Goal: Task Accomplishment & Management: Manage account settings

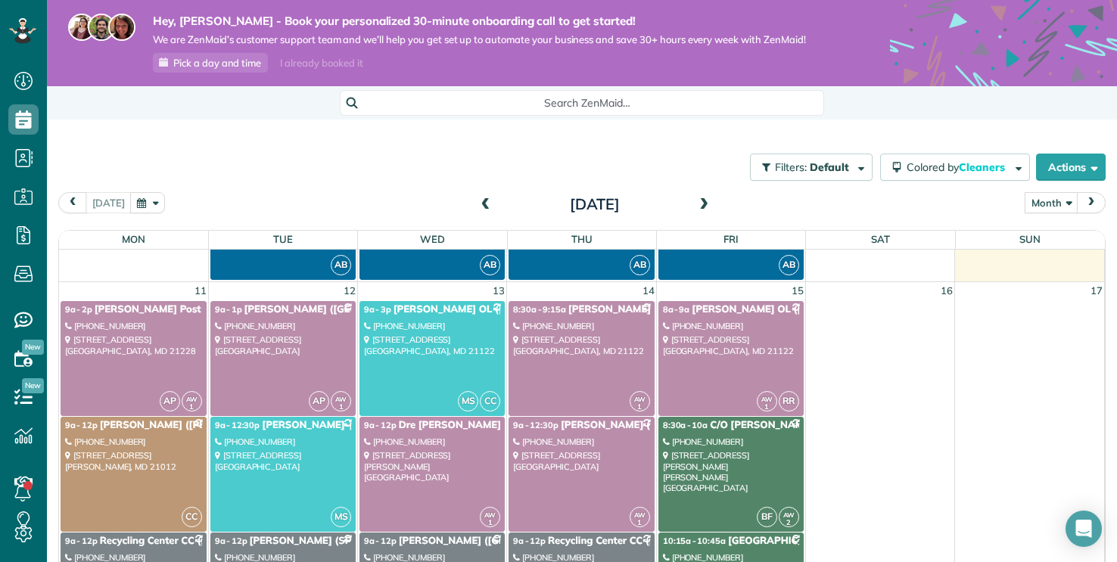
scroll to position [20, 0]
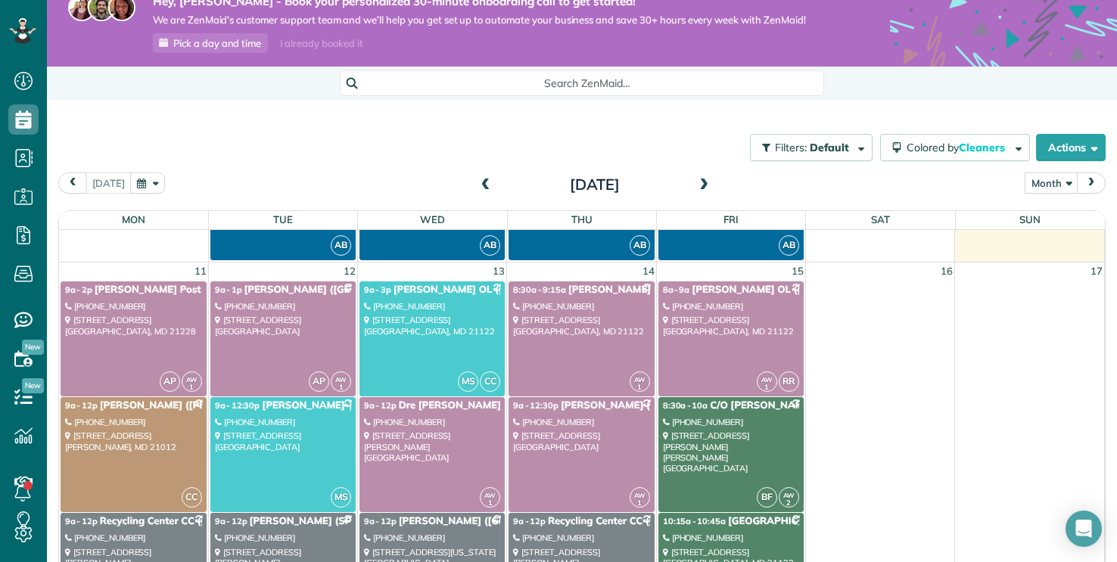
click at [520, 84] on span "Search ZenMaid…" at bounding box center [587, 83] width 460 height 15
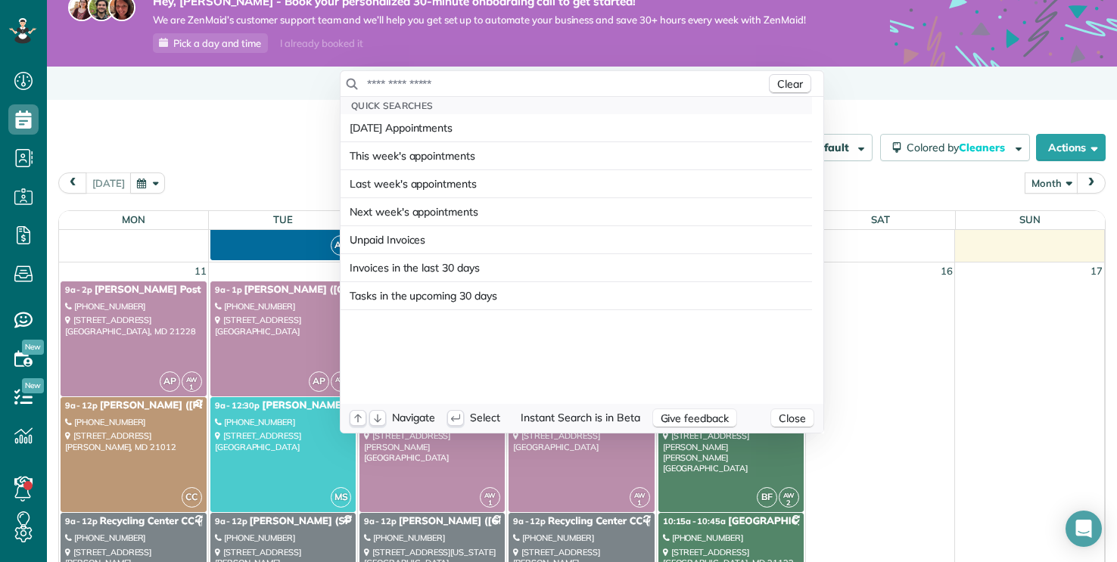
click at [518, 82] on input "text" at bounding box center [565, 83] width 399 height 15
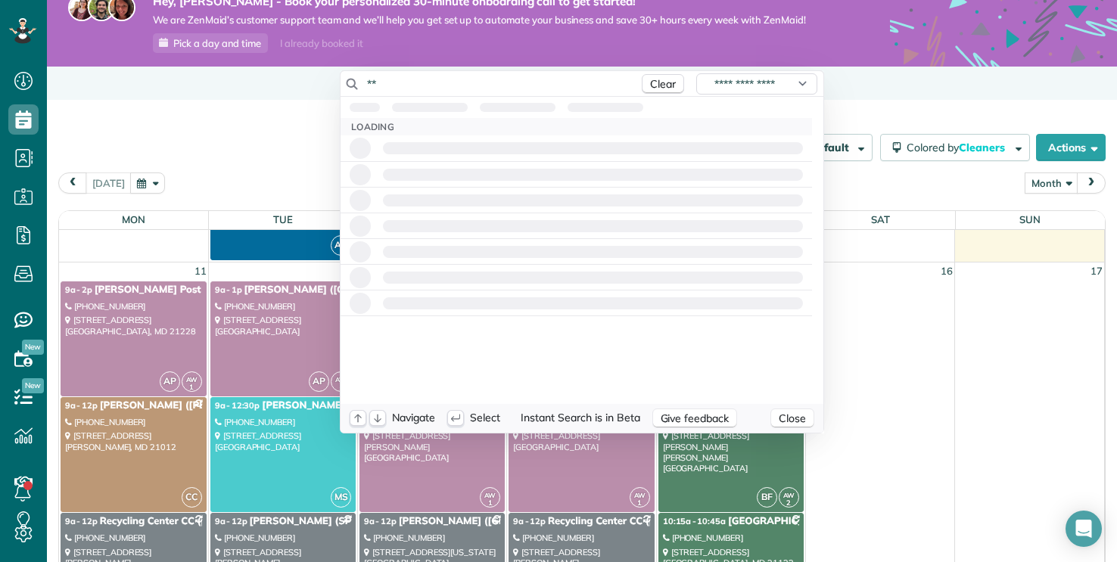
type input "*"
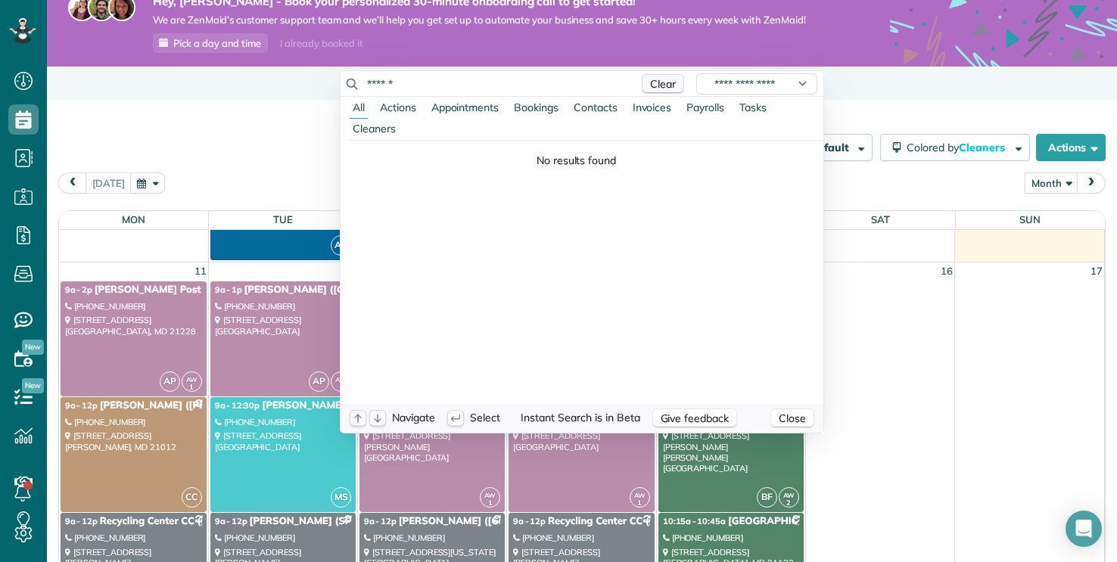
type input "******"
click at [558, 87] on span "Clear" at bounding box center [663, 84] width 26 height 14
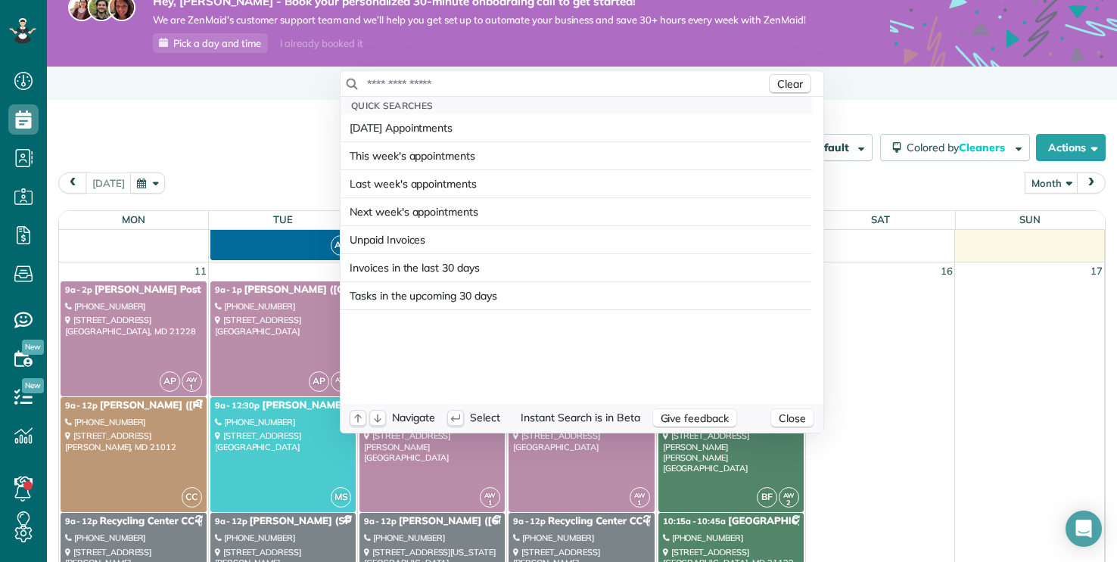
click at [237, 156] on html "Dashboard Scheduling Calendar View List View Dispatch View - Weekly scheduling …" at bounding box center [558, 281] width 1117 height 562
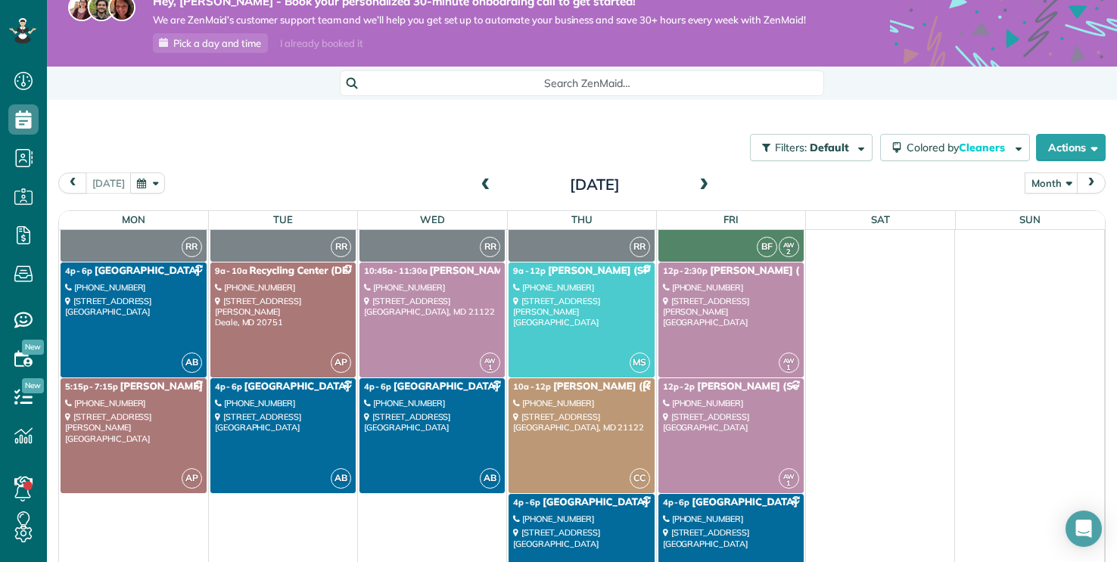
scroll to position [1075, 0]
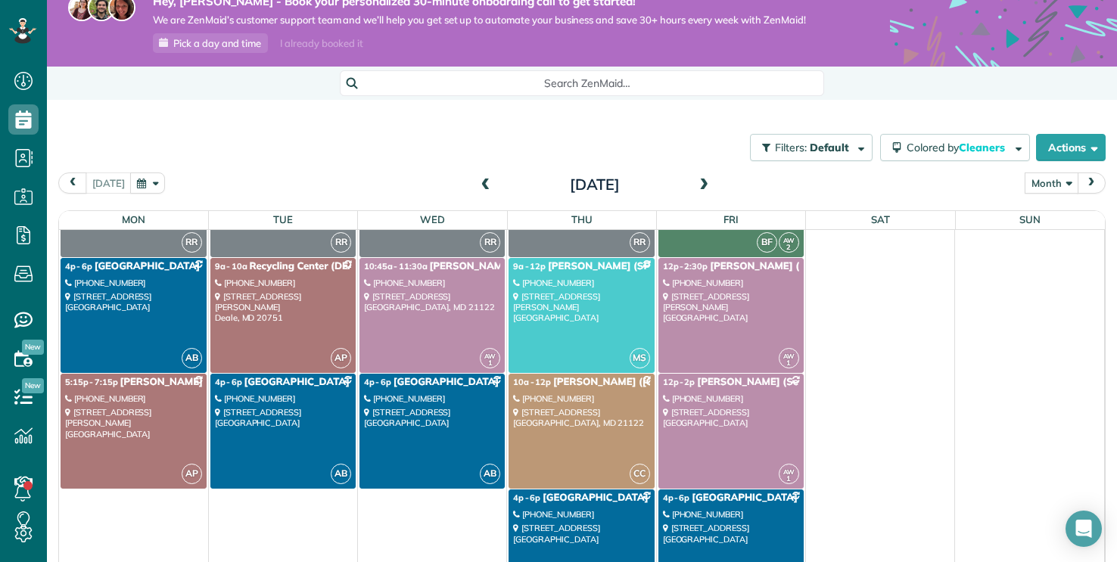
click at [558, 183] on button "Month" at bounding box center [1051, 182] width 54 height 20
click at [558, 250] on link "Week" at bounding box center [1085, 249] width 120 height 30
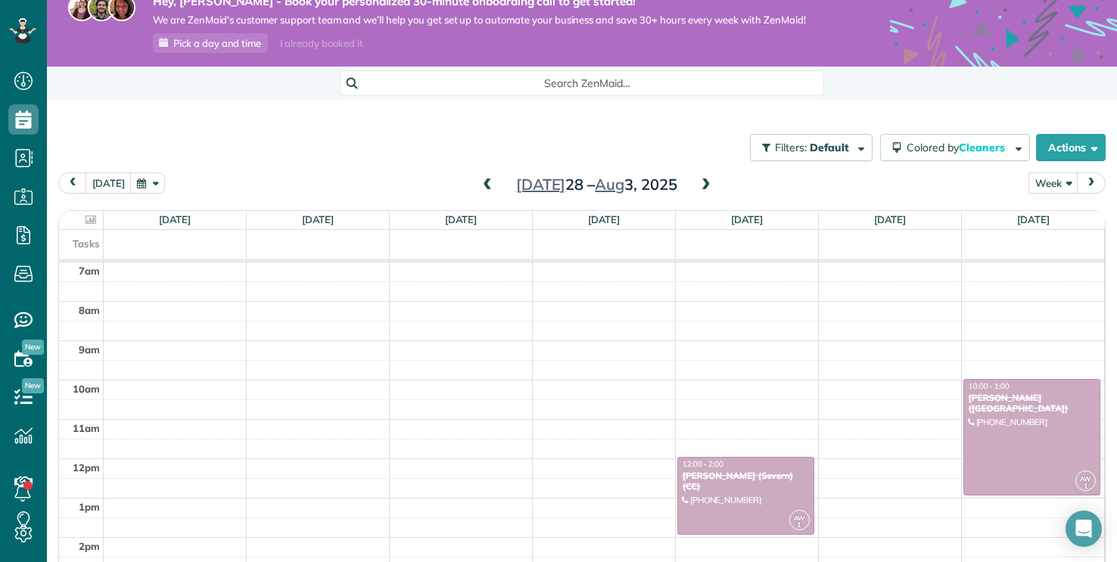
click at [558, 181] on span at bounding box center [706, 186] width 17 height 14
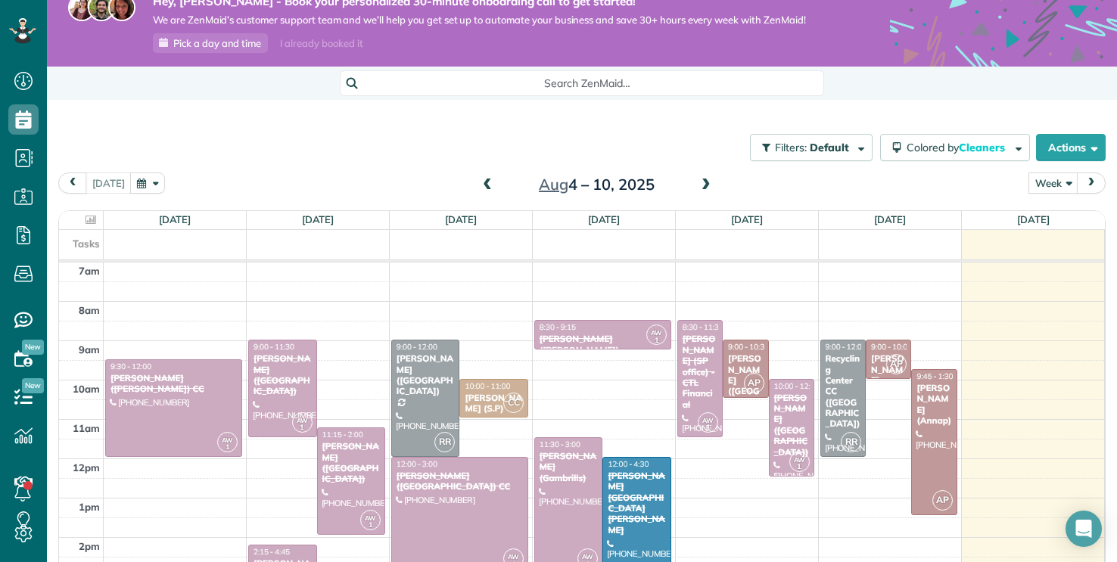
click at [558, 181] on span at bounding box center [706, 186] width 17 height 14
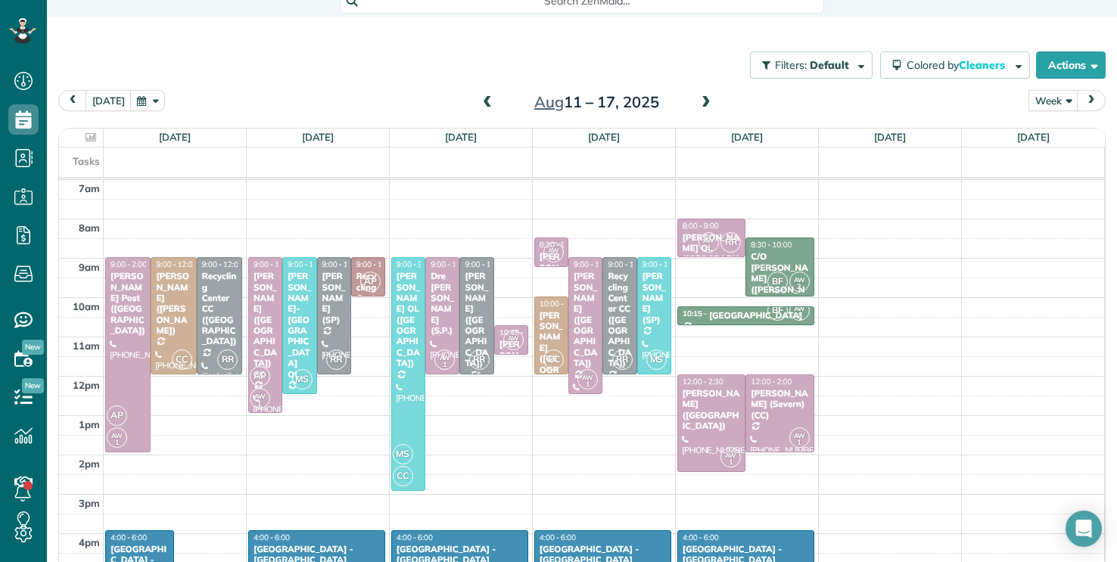
scroll to position [105, 0]
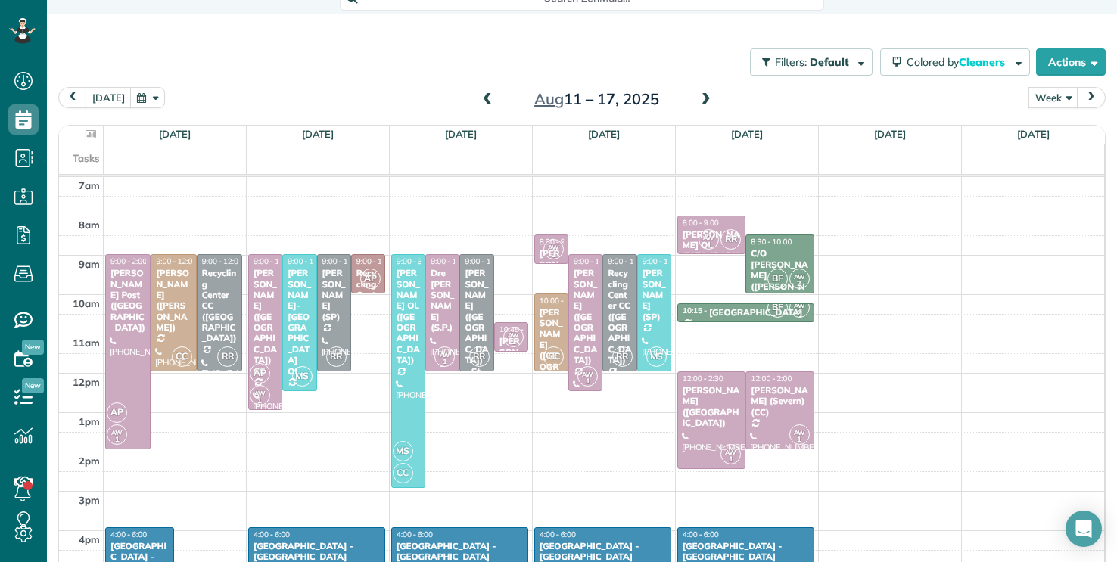
click at [449, 305] on div "Dre [PERSON_NAME] (S.P.)" at bounding box center [442, 300] width 25 height 65
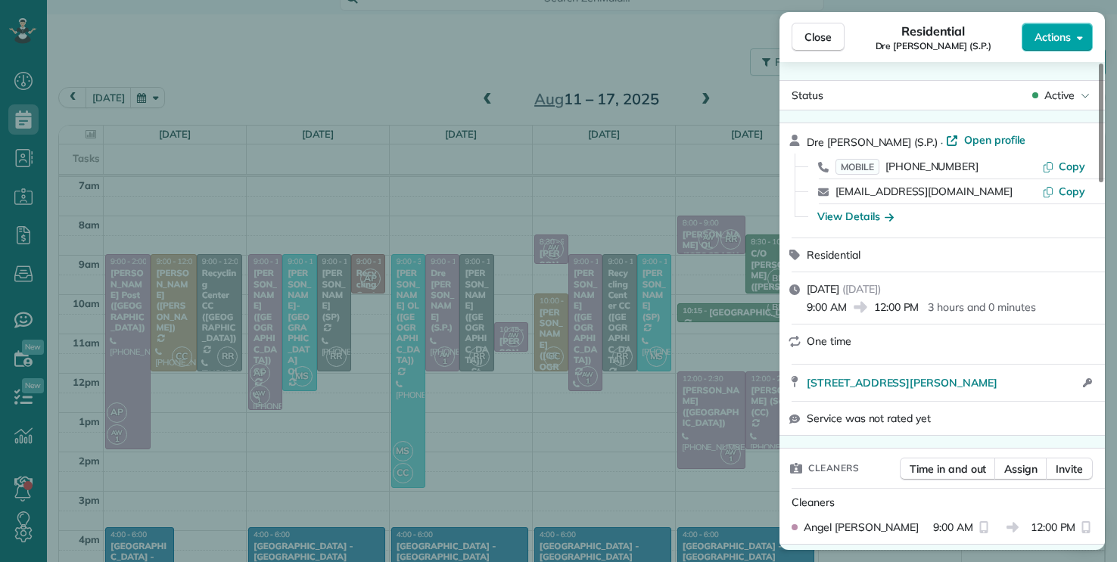
click at [558, 40] on span "Actions" at bounding box center [1052, 37] width 36 height 15
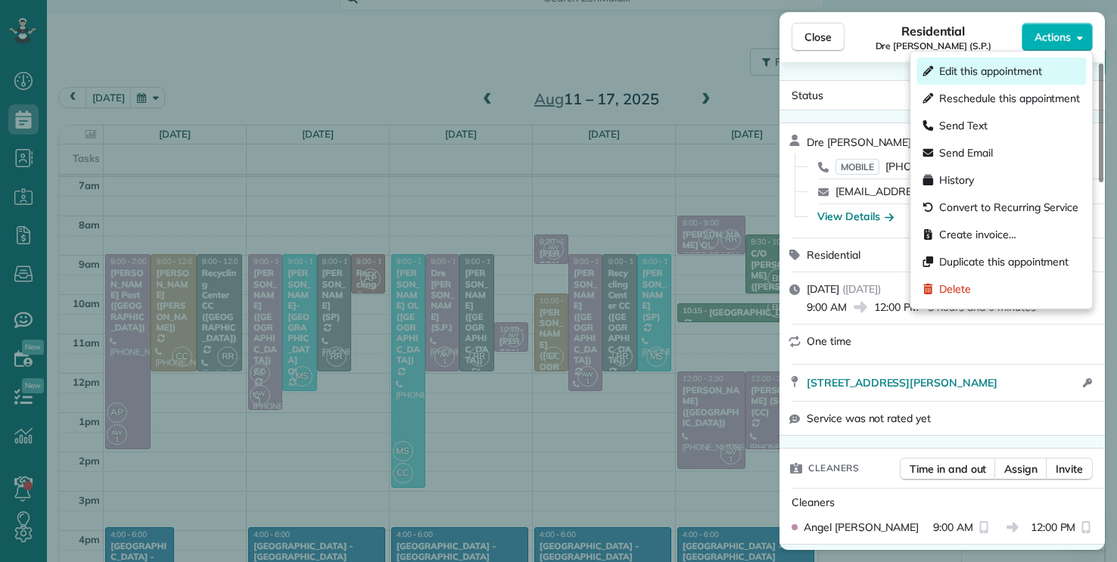
click at [558, 74] on span "Edit this appointment" at bounding box center [990, 71] width 102 height 15
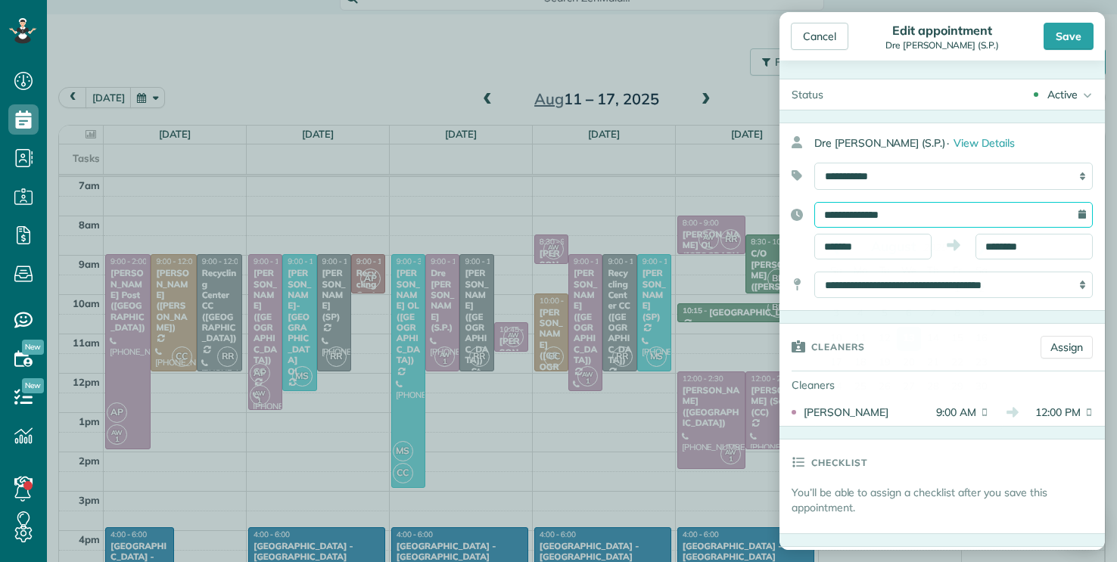
click at [558, 210] on input "**********" at bounding box center [953, 215] width 278 height 26
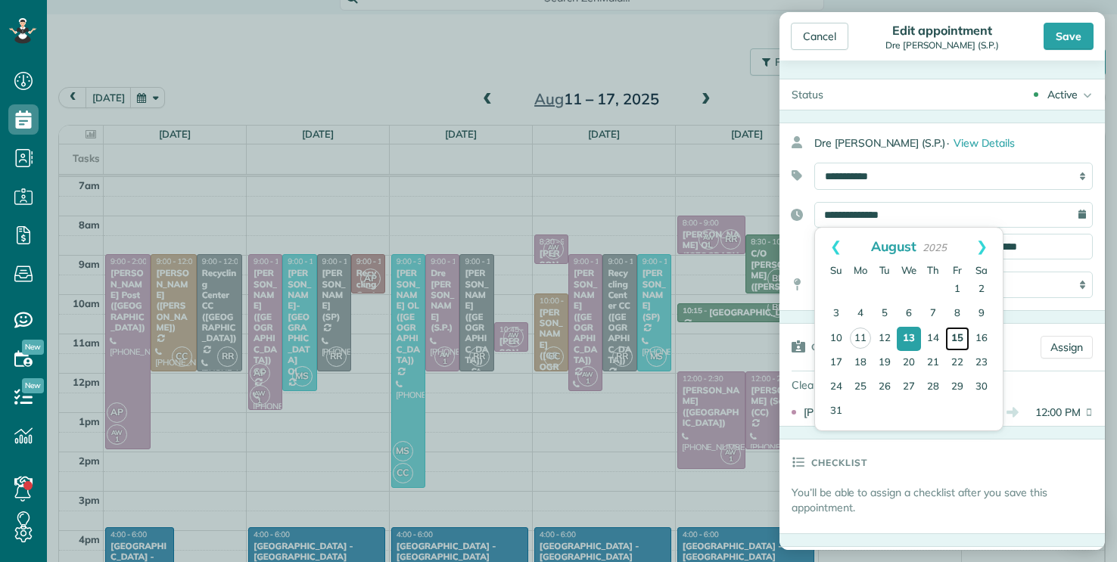
click at [558, 334] on link "15" at bounding box center [957, 339] width 24 height 24
type input "**********"
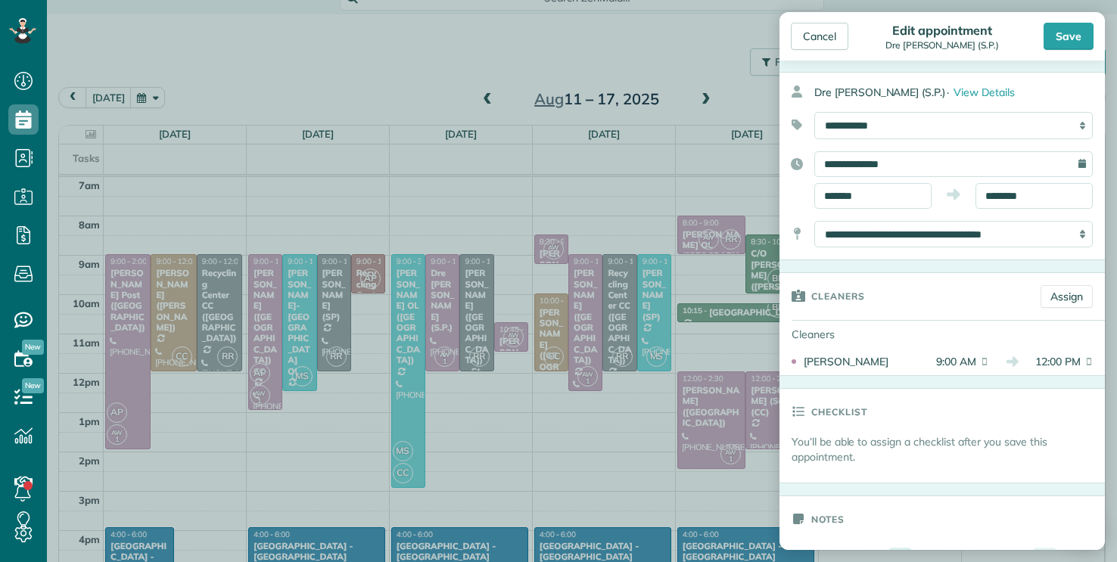
scroll to position [57, 0]
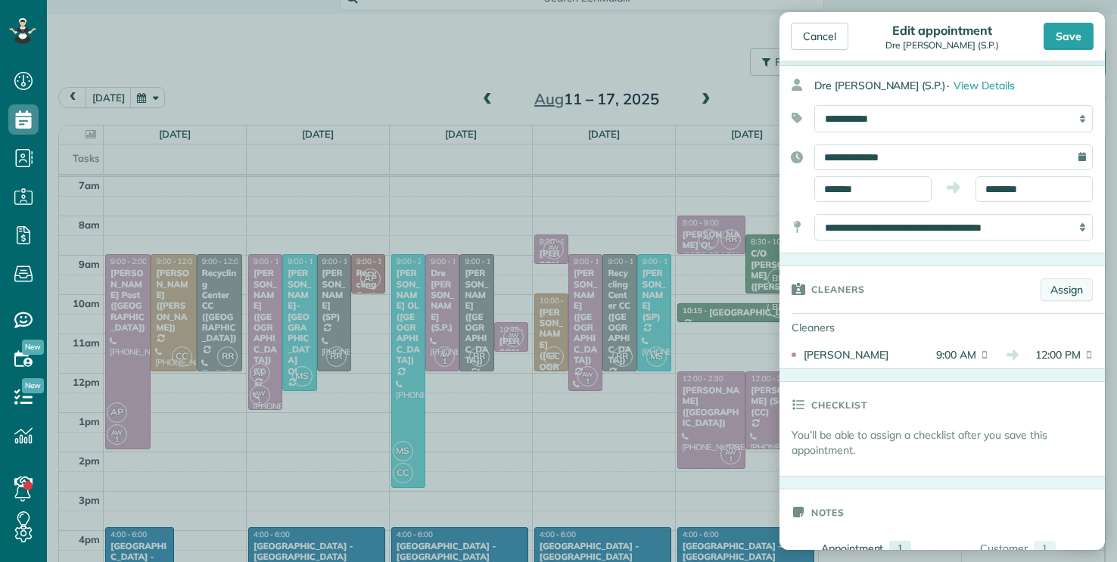
click at [558, 287] on link "Assign" at bounding box center [1066, 289] width 52 height 23
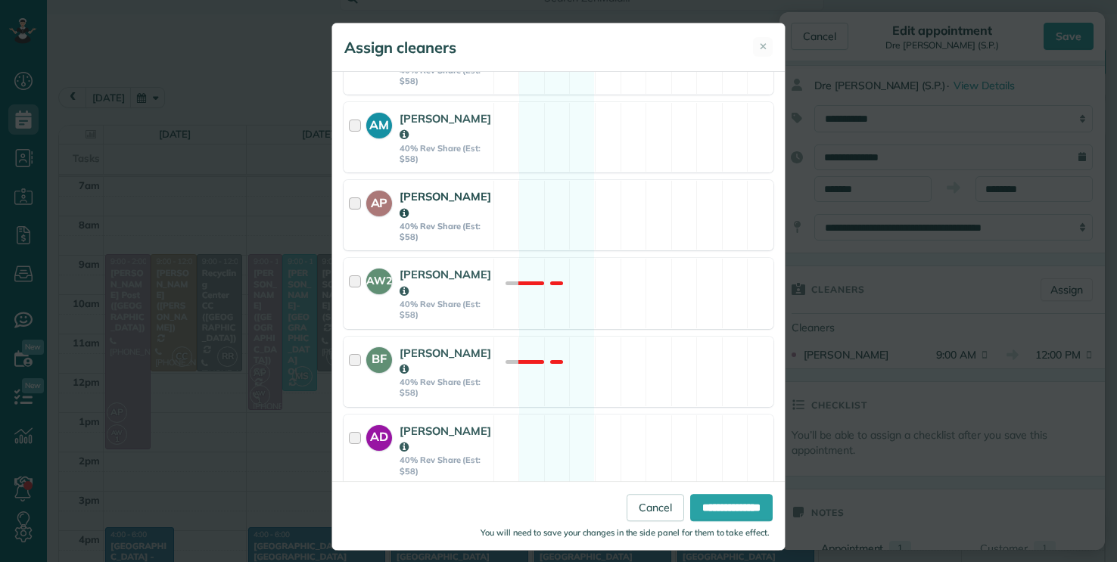
scroll to position [238, 0]
click at [558, 258] on div "AW2 Areanna Williams 40% Rev Share (Est: $58) Not available" at bounding box center [558, 293] width 430 height 70
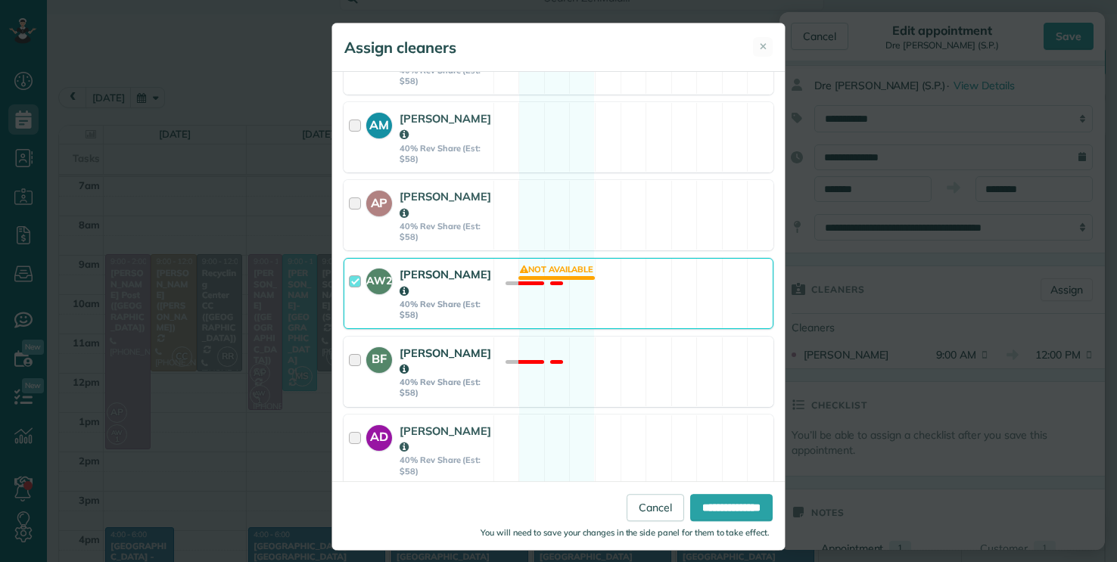
click at [558, 337] on div "BF Breanna Ferguson 40% Rev Share (Est: $58) Not available" at bounding box center [558, 372] width 430 height 70
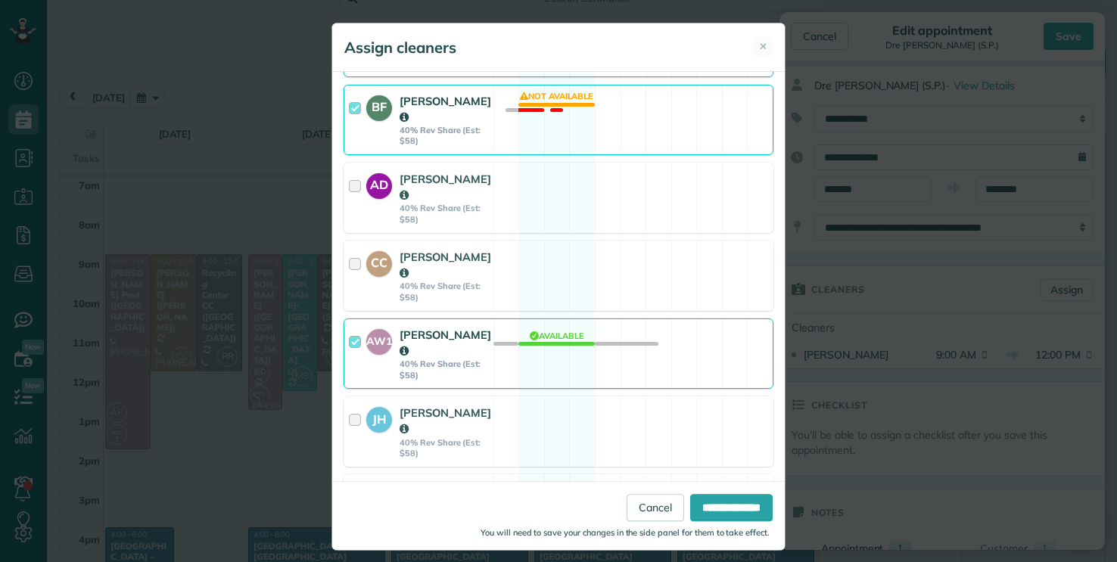
scroll to position [504, 0]
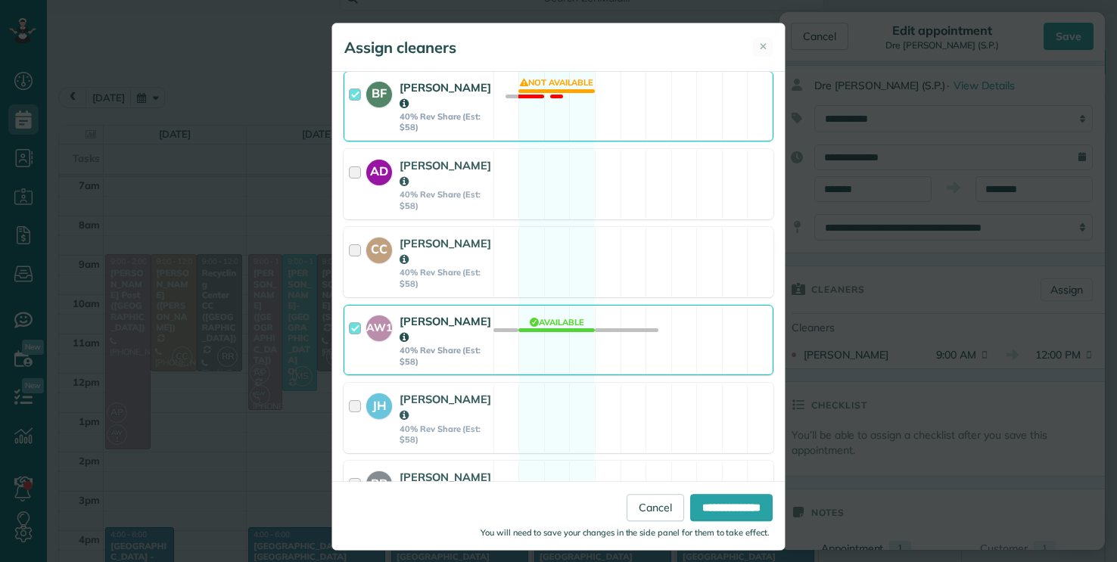
click at [558, 325] on div "AW1 Angel Wellman 40% Rev Share (Est: $58) Available" at bounding box center [558, 340] width 430 height 70
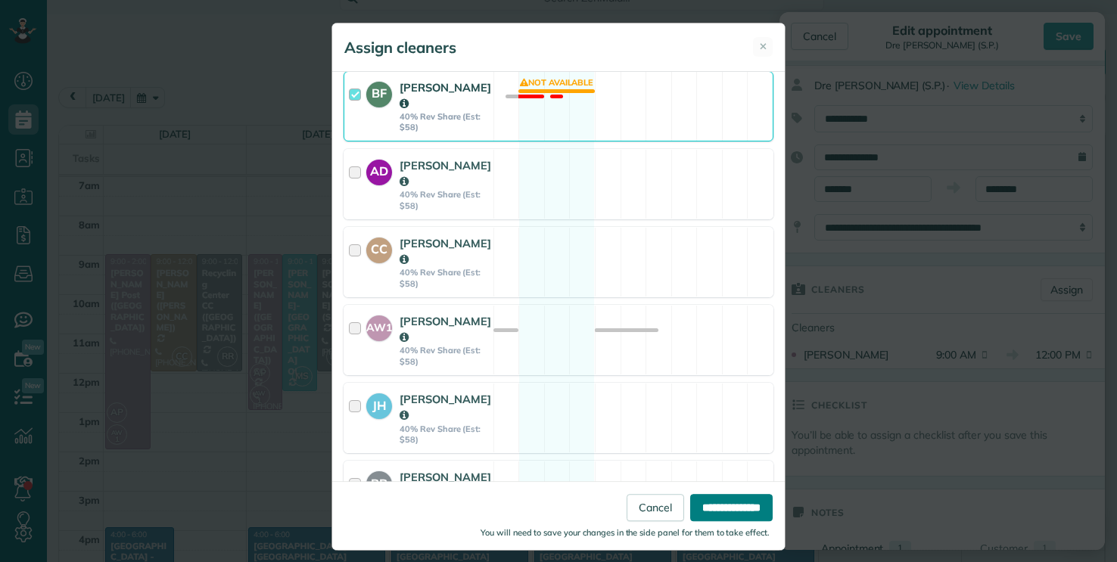
click at [558, 502] on input "**********" at bounding box center [731, 507] width 82 height 27
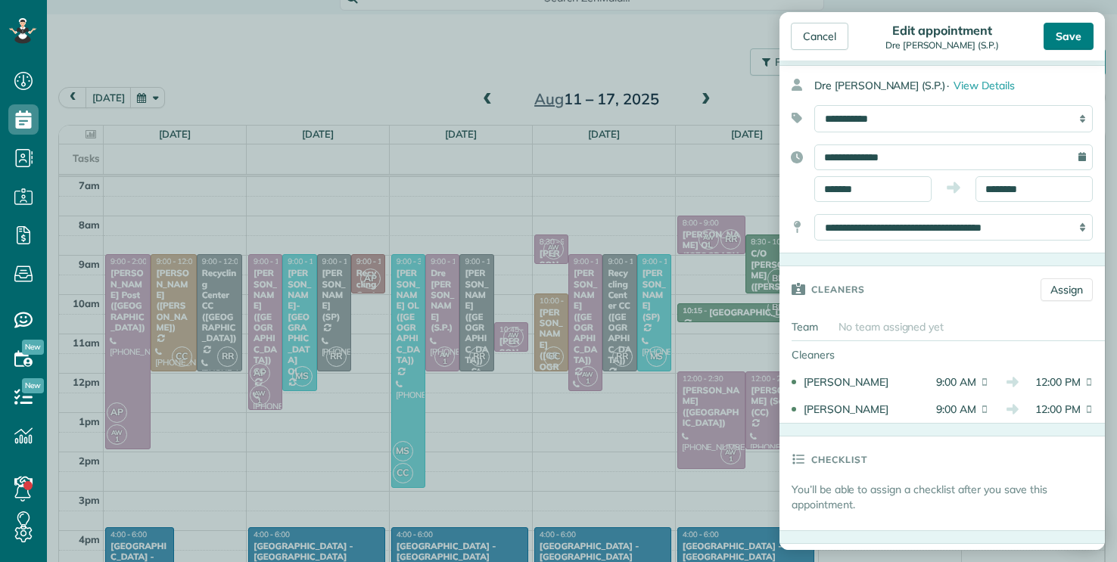
click at [558, 42] on div "Save" at bounding box center [1068, 36] width 50 height 27
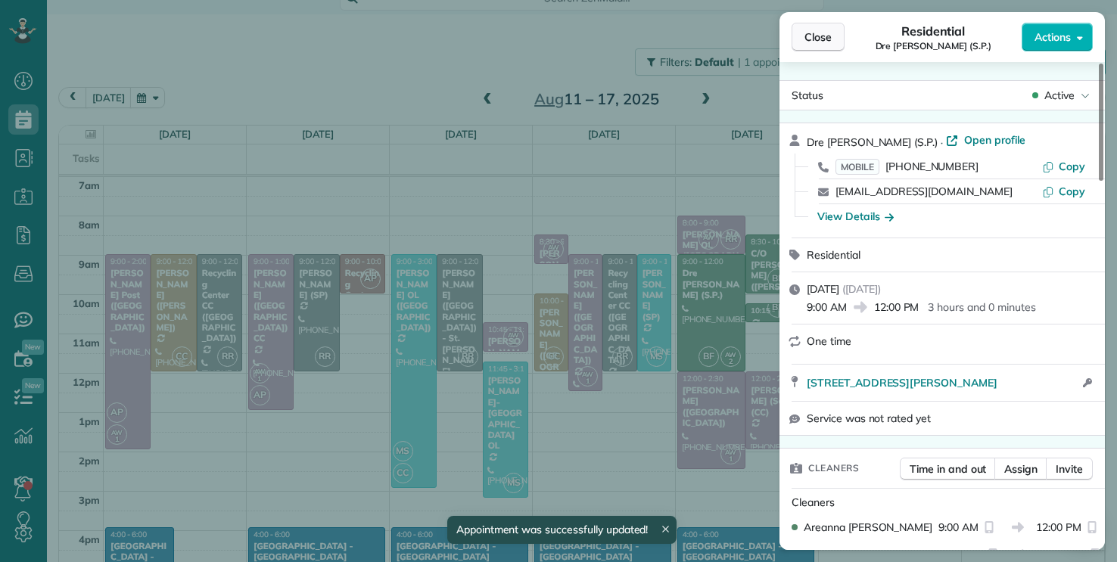
click at [558, 32] on span "Close" at bounding box center [817, 37] width 27 height 15
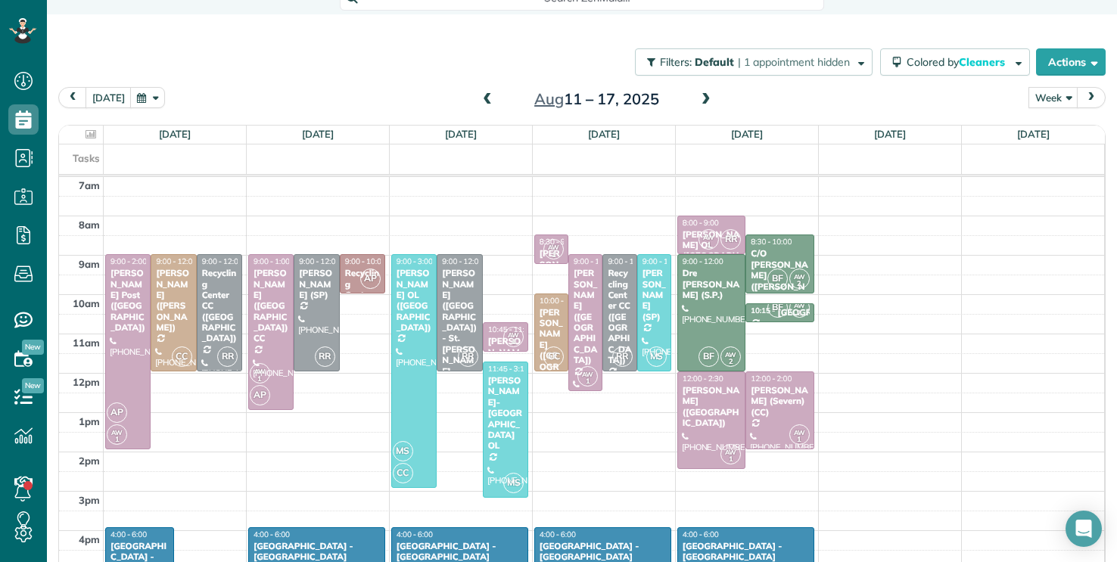
click at [480, 103] on span at bounding box center [487, 100] width 17 height 14
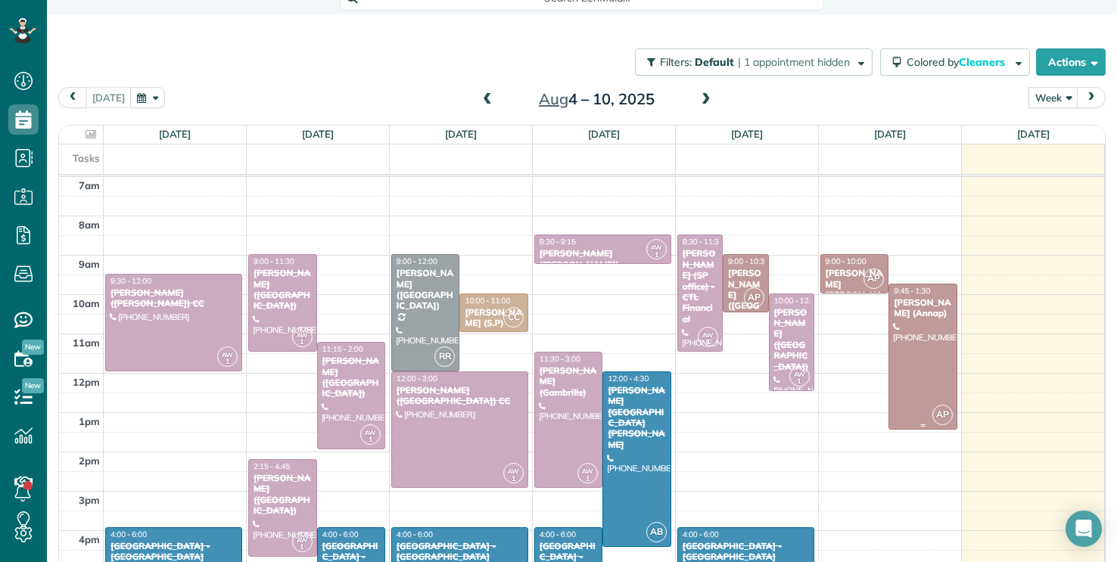
click at [558, 344] on div at bounding box center [922, 356] width 67 height 145
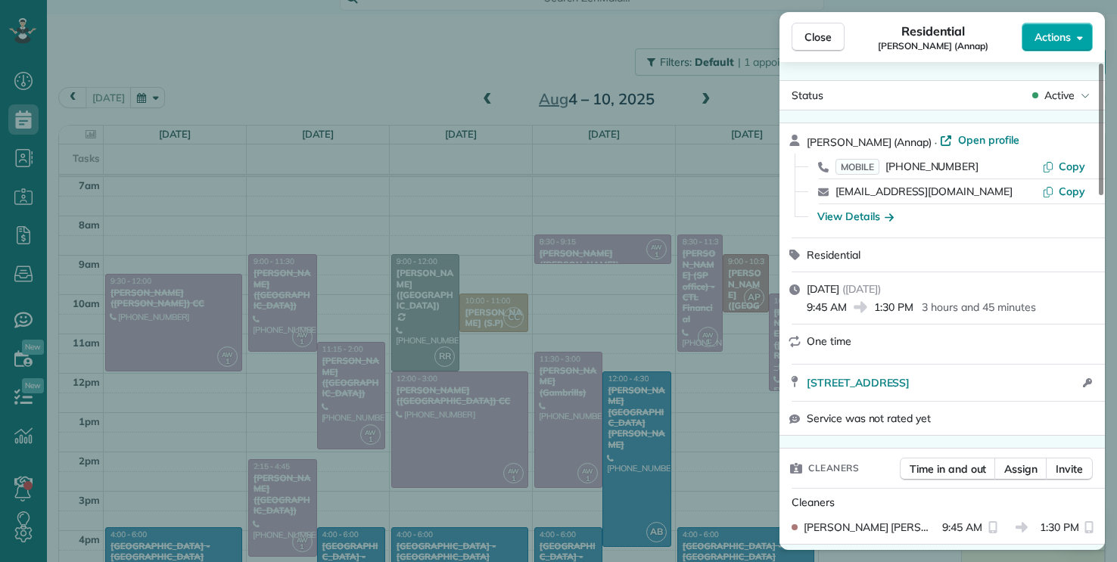
click at [558, 29] on button "Actions" at bounding box center [1056, 37] width 71 height 29
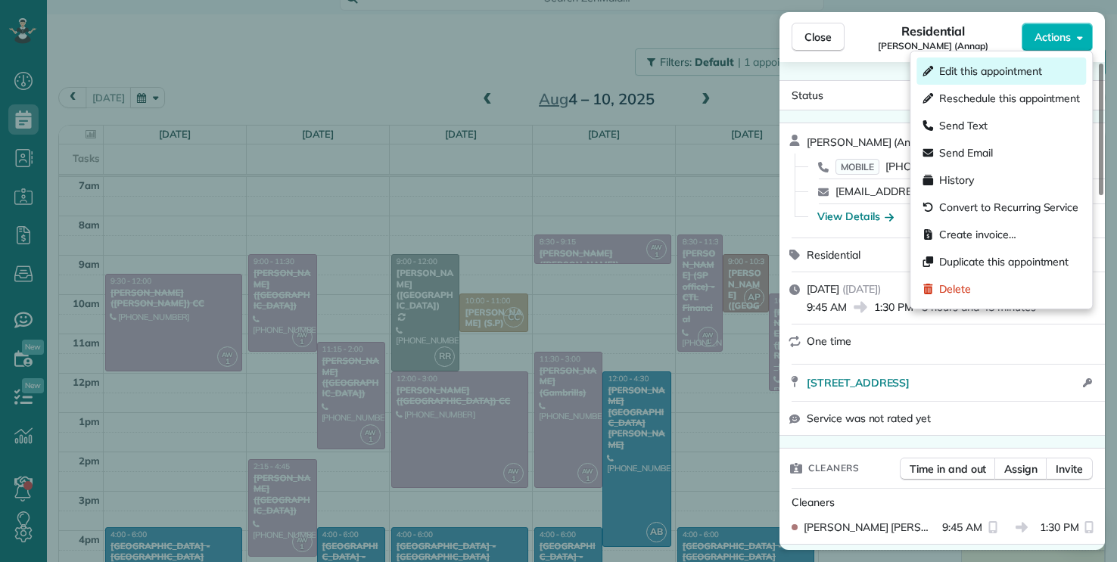
click at [558, 62] on div "Edit this appointment" at bounding box center [1000, 70] width 169 height 27
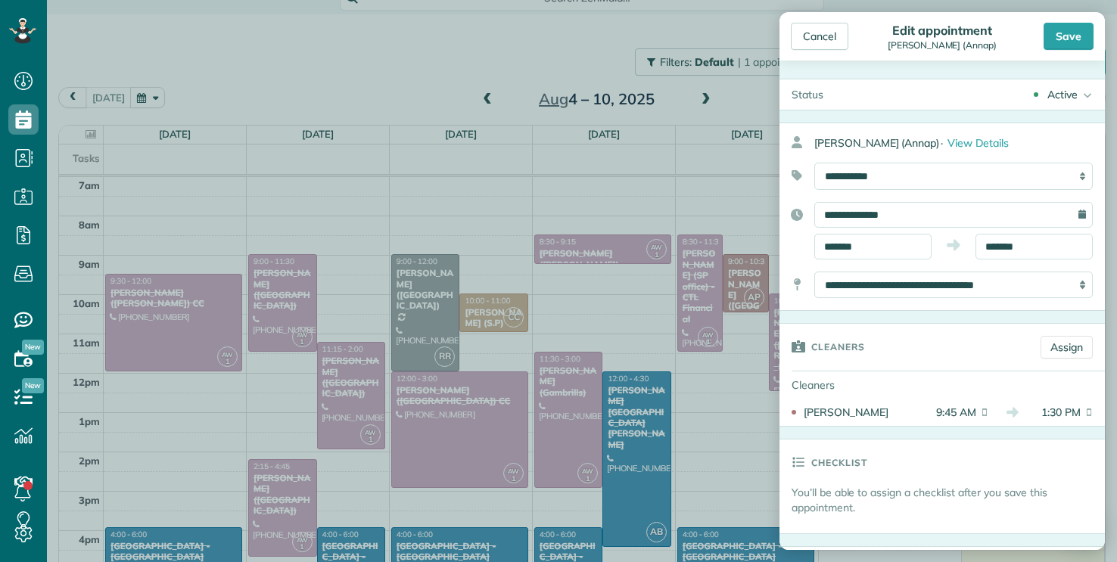
click at [558, 101] on div "Active Active Estimate Stand-By Cancelled Cancelled (with fee)" at bounding box center [969, 94] width 269 height 30
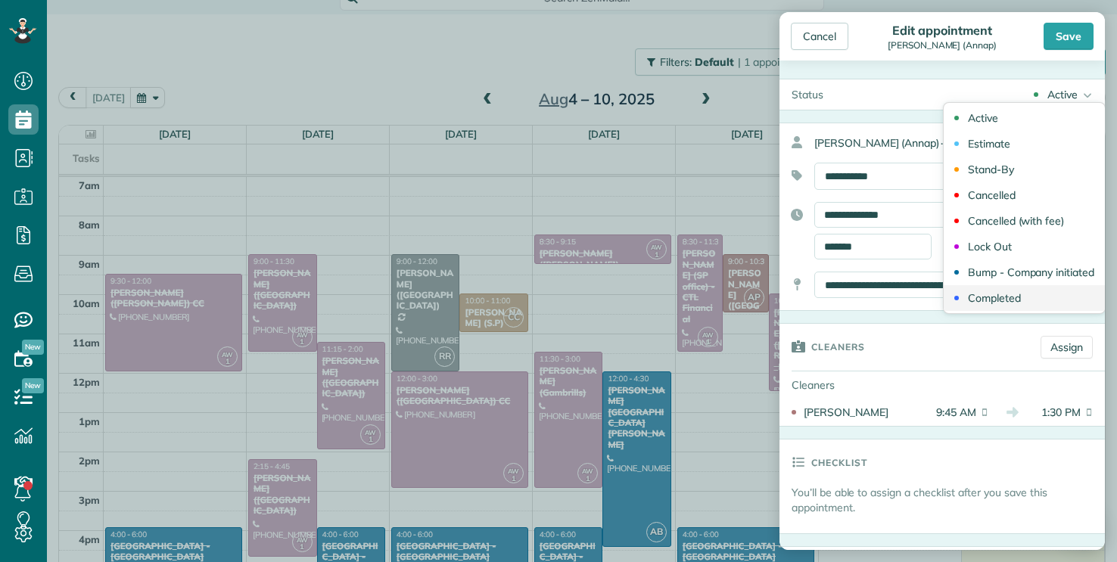
click at [558, 301] on div "Completed" at bounding box center [994, 298] width 53 height 11
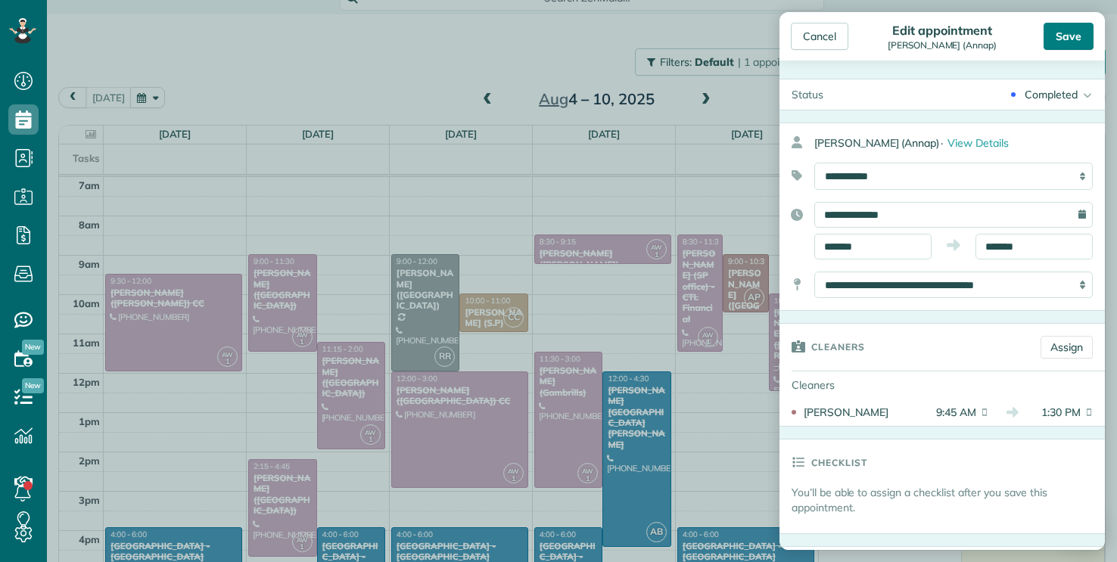
click at [558, 45] on div "Save" at bounding box center [1068, 36] width 50 height 27
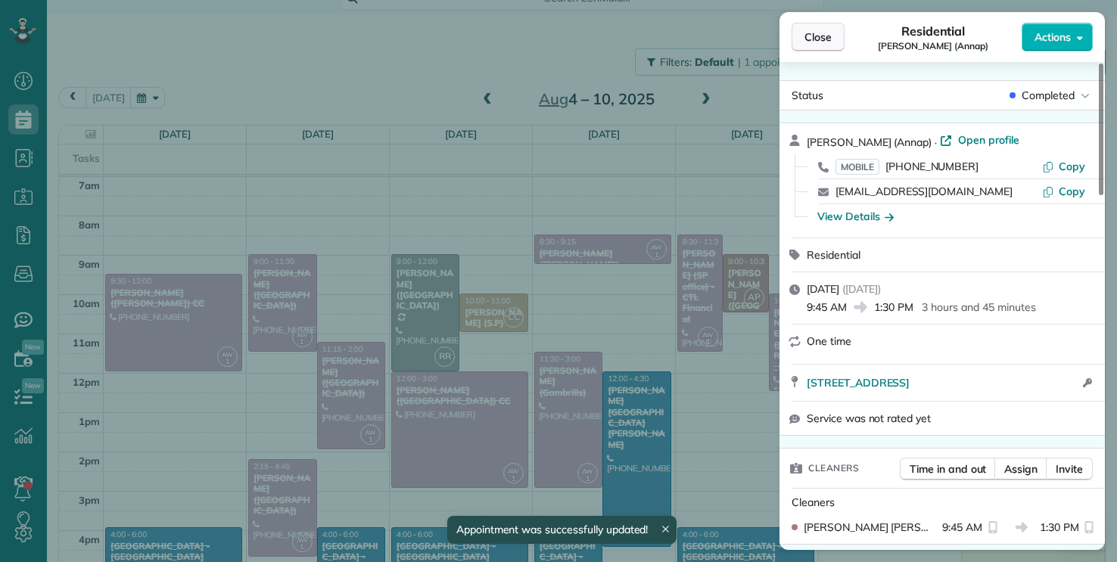
click at [558, 32] on span "Close" at bounding box center [817, 37] width 27 height 15
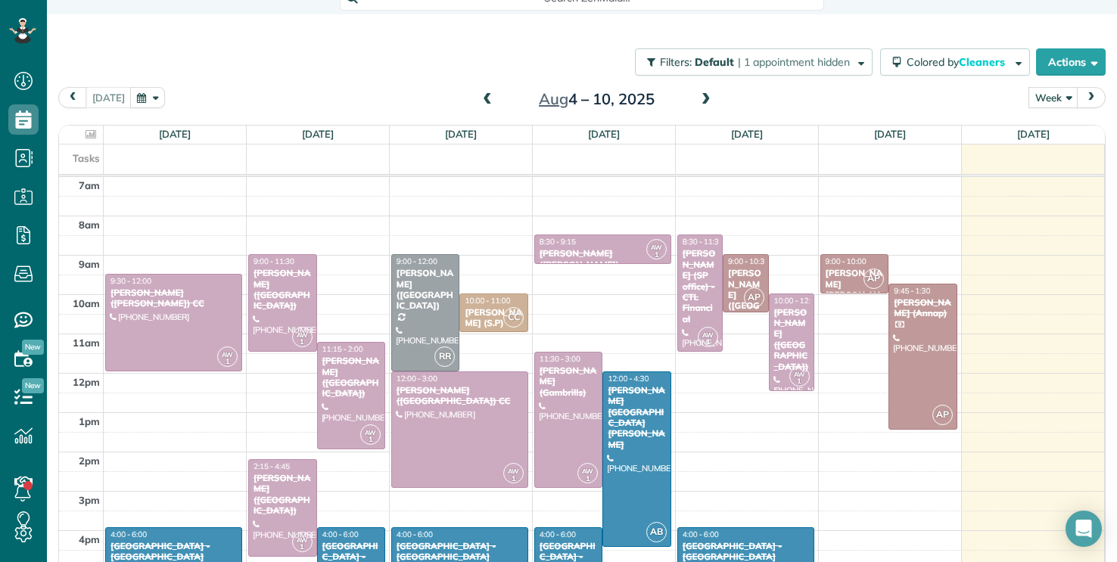
click at [558, 95] on span at bounding box center [706, 100] width 17 height 14
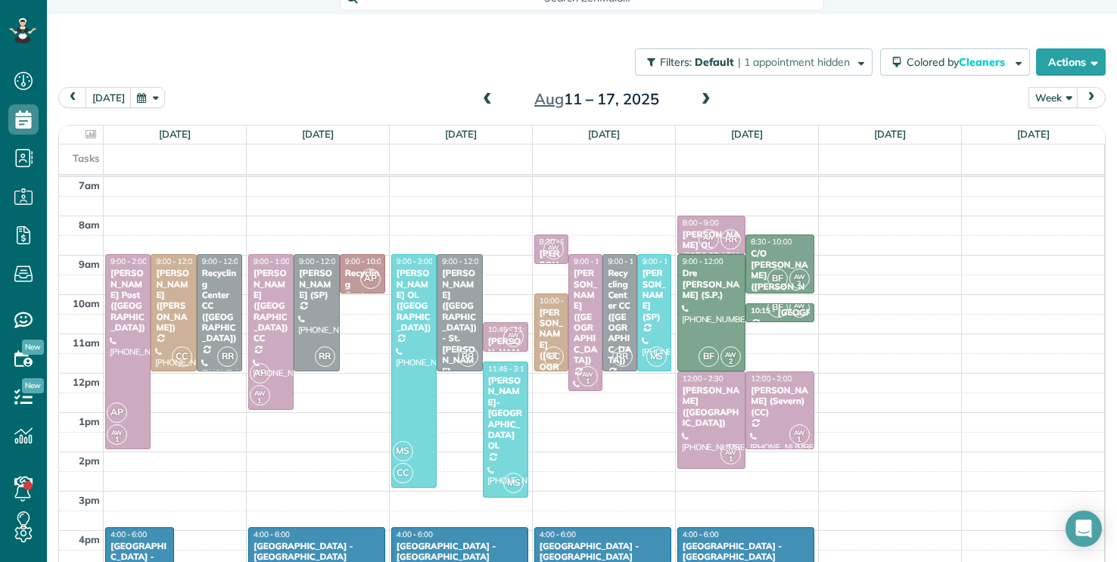
click at [558, 95] on span at bounding box center [706, 100] width 17 height 14
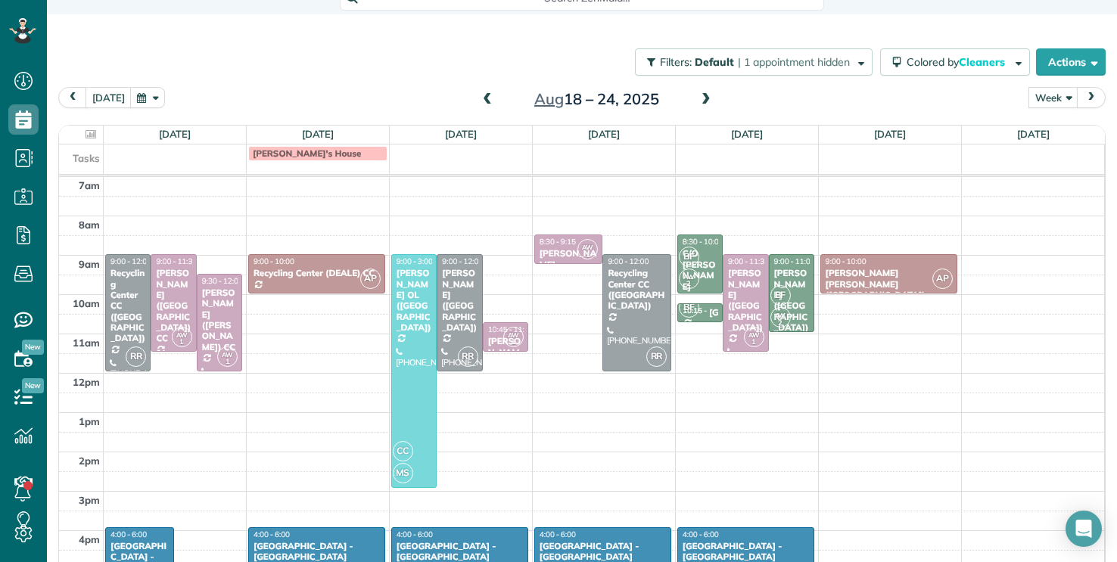
click at [172, 157] on td at bounding box center [175, 153] width 143 height 17
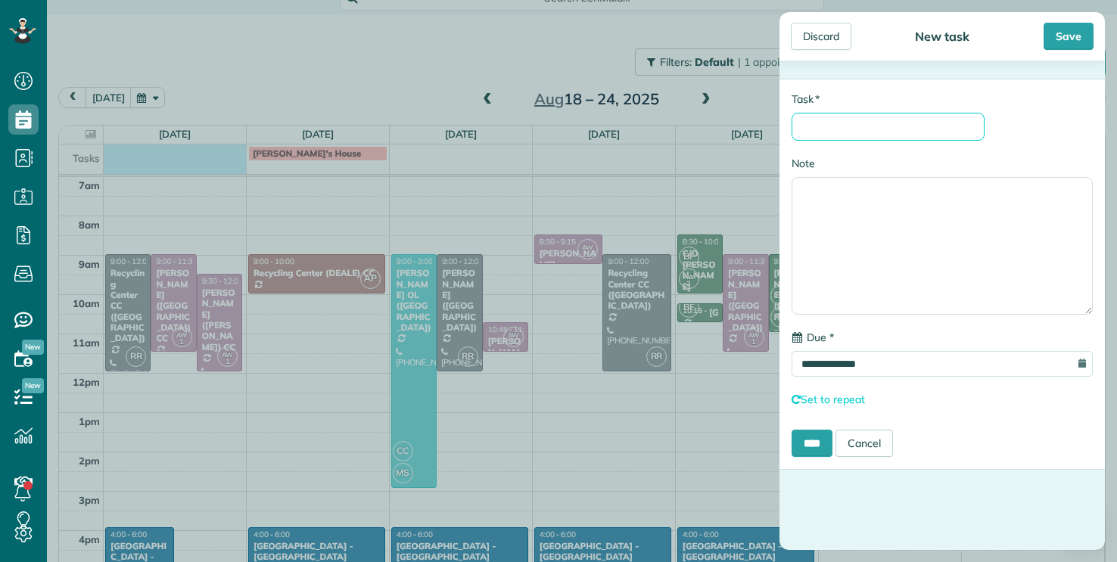
click at [558, 118] on input "* Task" at bounding box center [887, 127] width 193 height 28
type input "**********"
click at [558, 446] on input "****" at bounding box center [811, 443] width 41 height 27
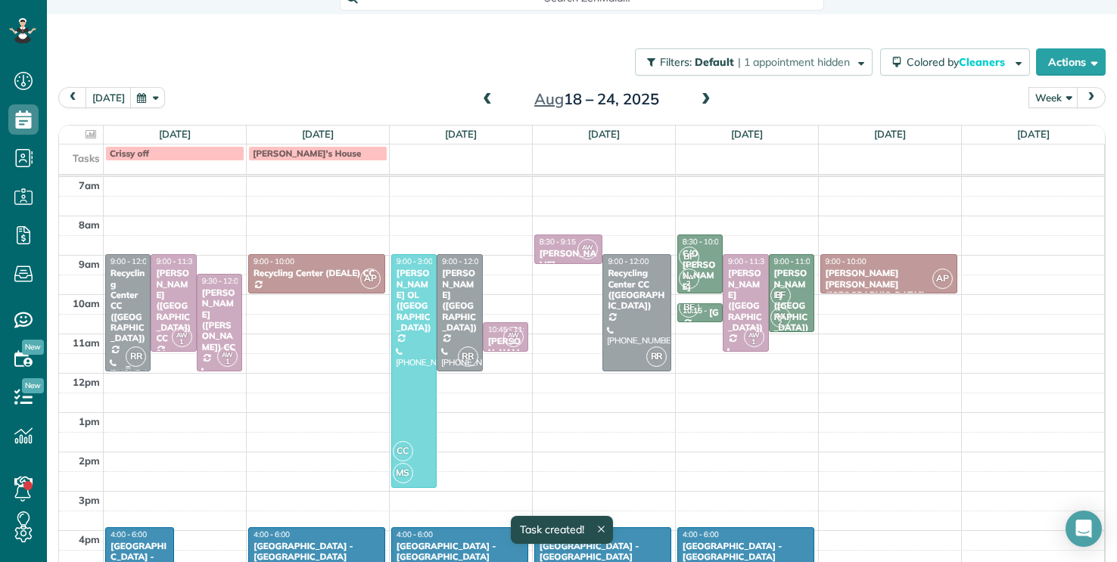
click at [138, 279] on div "Recycling Center CC ([GEOGRAPHIC_DATA])" at bounding box center [128, 306] width 36 height 76
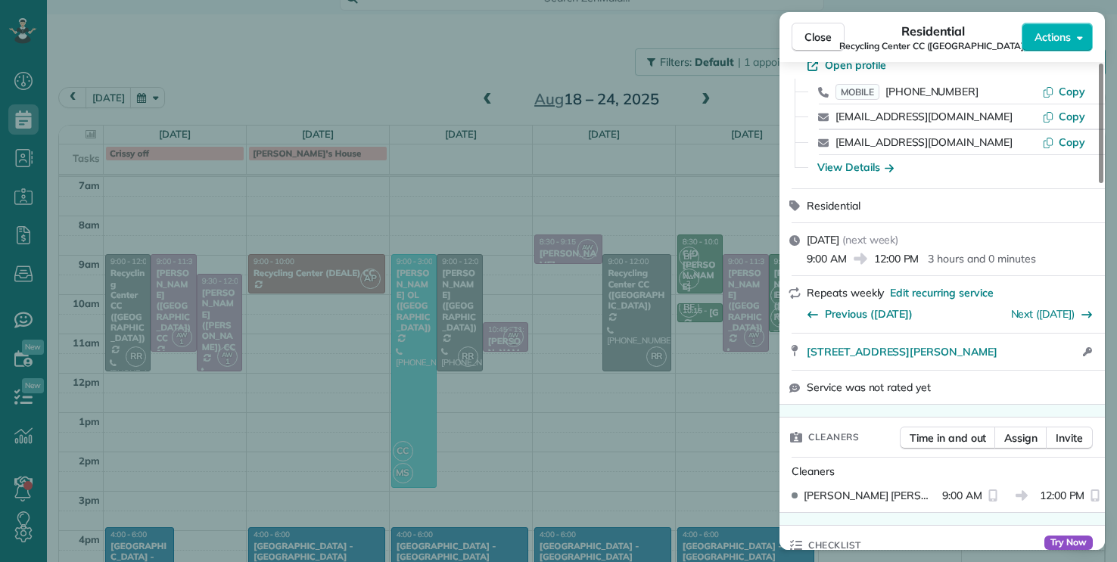
scroll to position [96, 0]
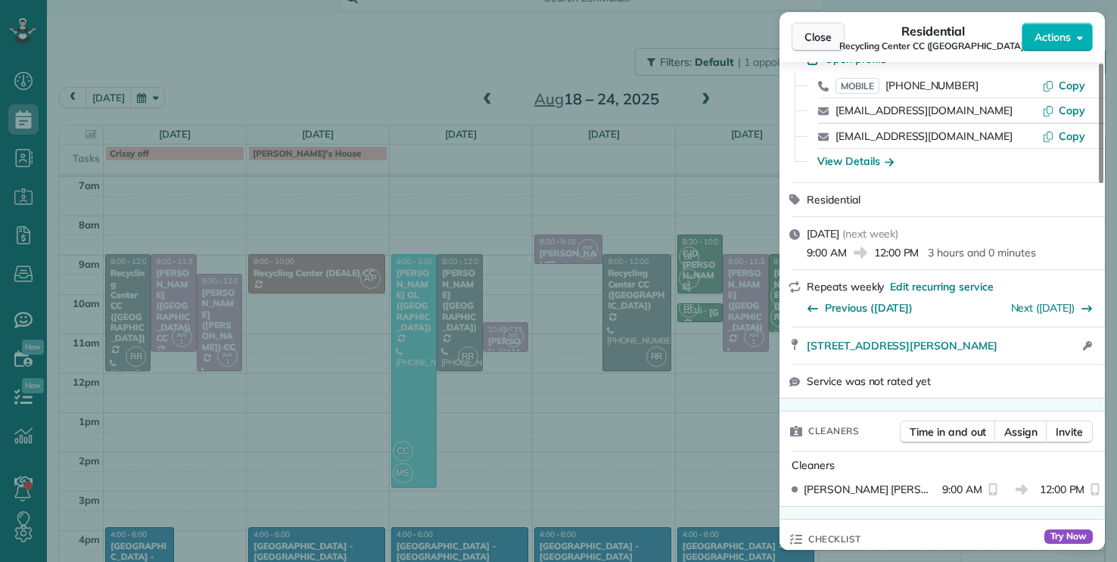
click at [558, 42] on span "Close" at bounding box center [817, 37] width 27 height 15
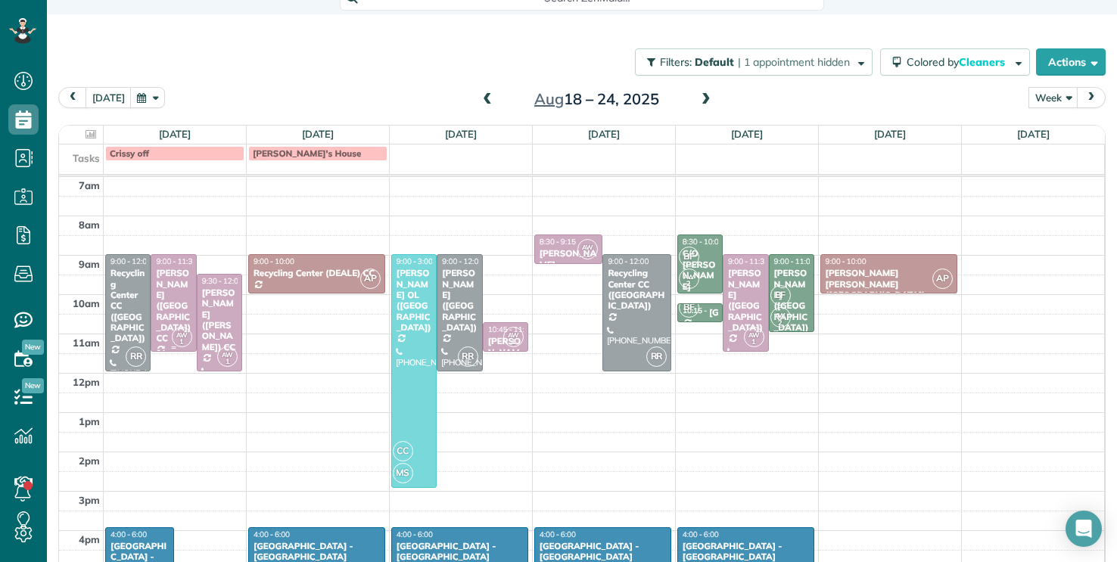
click at [179, 315] on div "Heather Snowden (Pasadena) CC" at bounding box center [173, 306] width 36 height 76
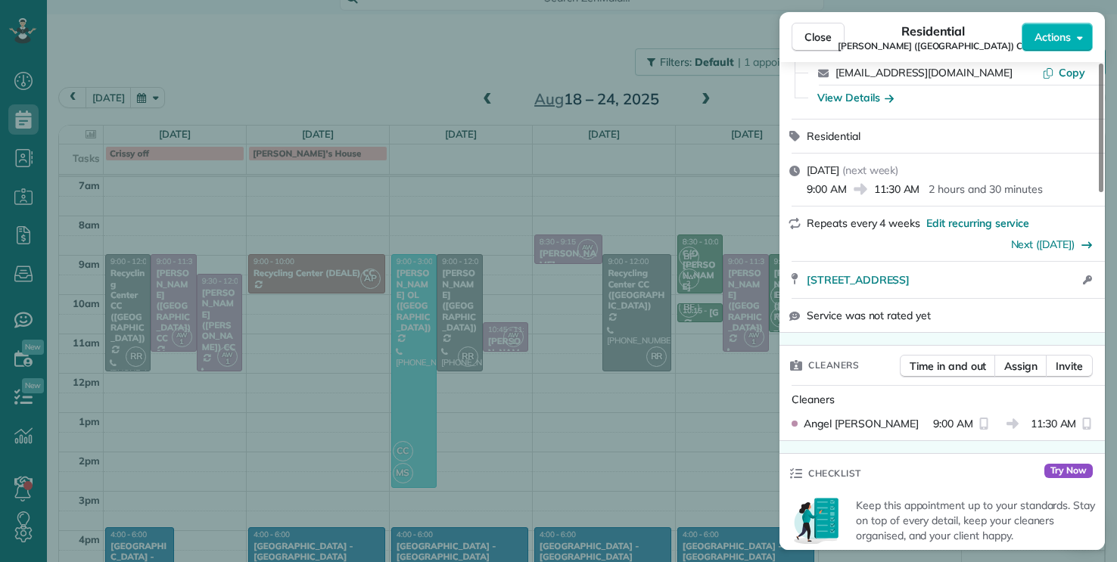
scroll to position [204, 0]
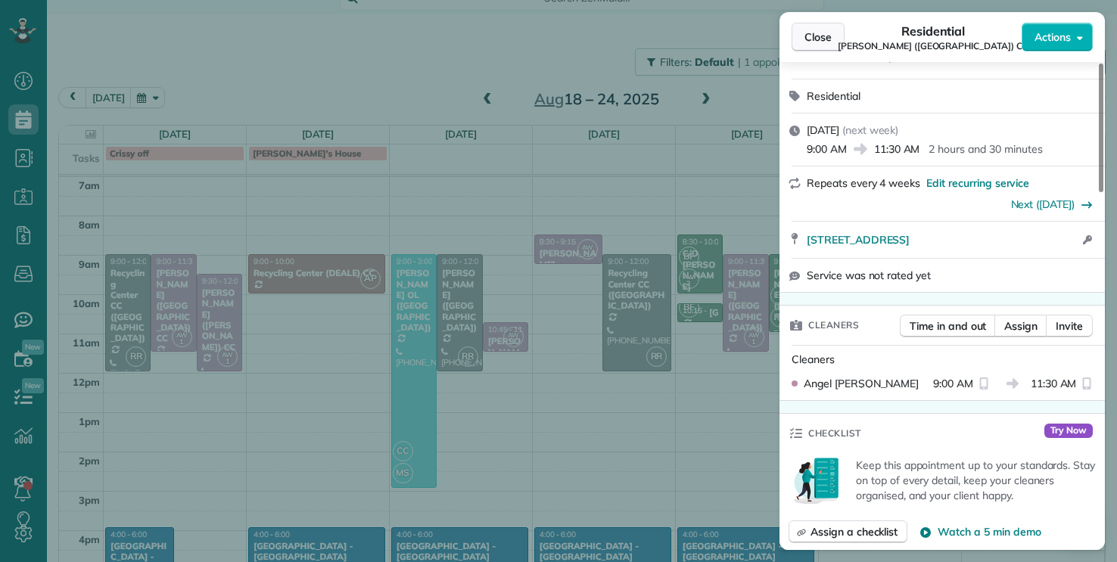
click at [558, 33] on span "Close" at bounding box center [817, 37] width 27 height 15
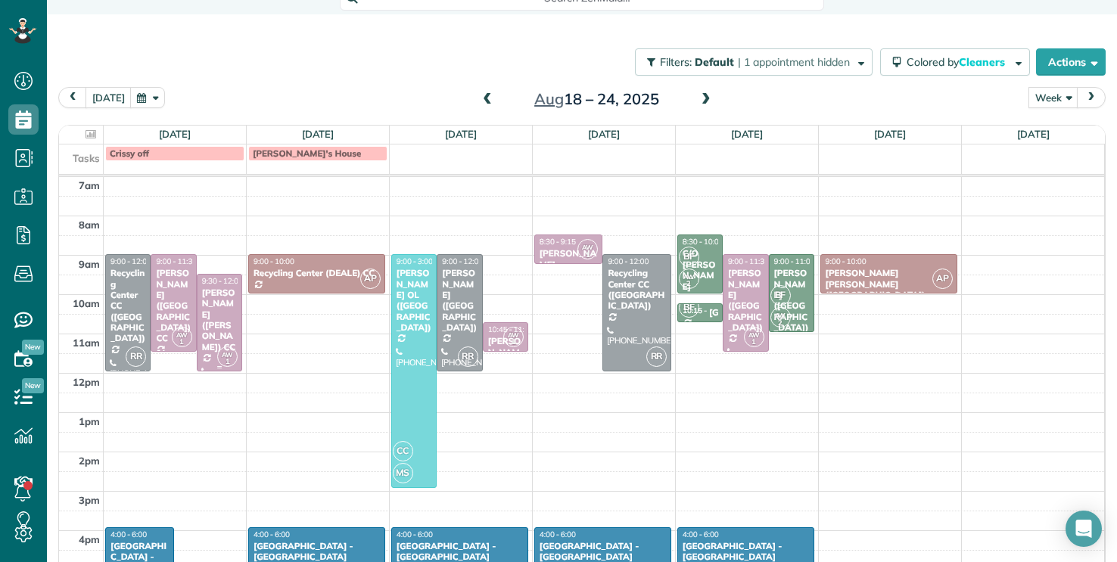
click at [213, 332] on div "Brittany Hammack (Glen Burnie) CC" at bounding box center [219, 319] width 36 height 65
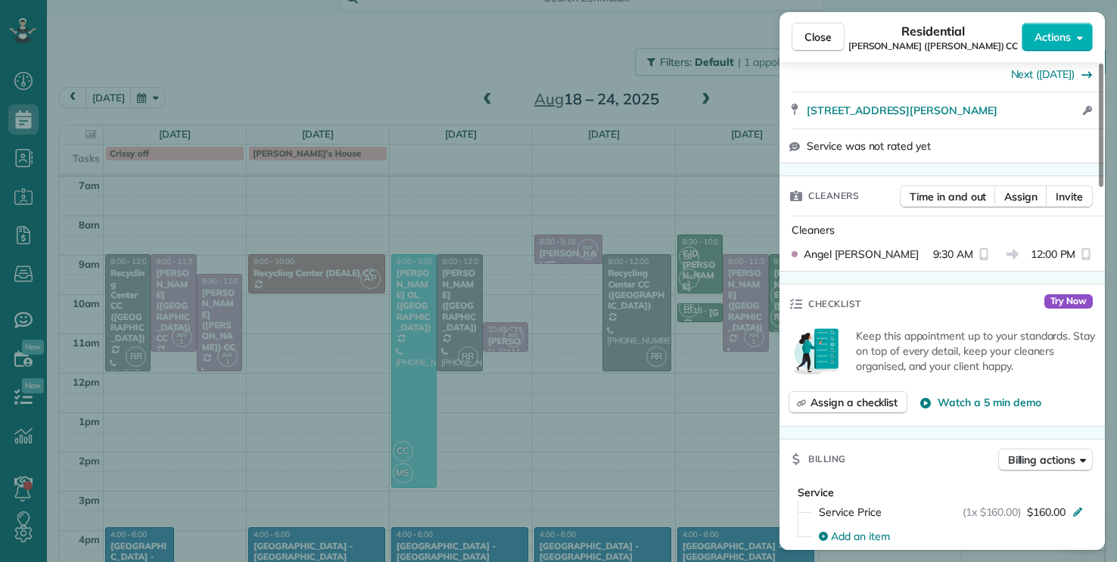
scroll to position [289, 0]
click at [558, 40] on button "Close" at bounding box center [817, 37] width 53 height 29
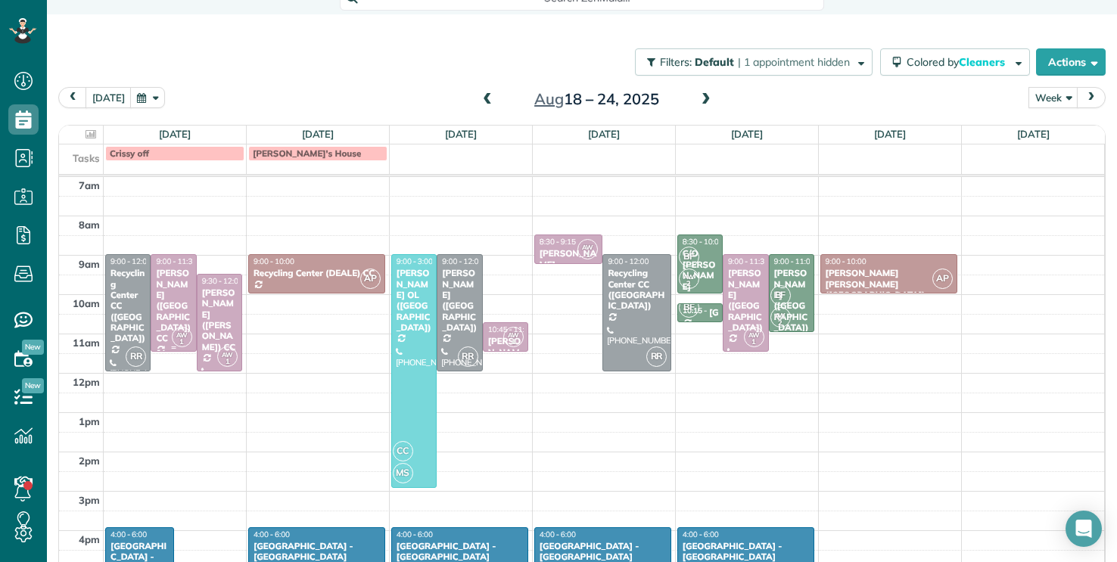
scroll to position [113, 0]
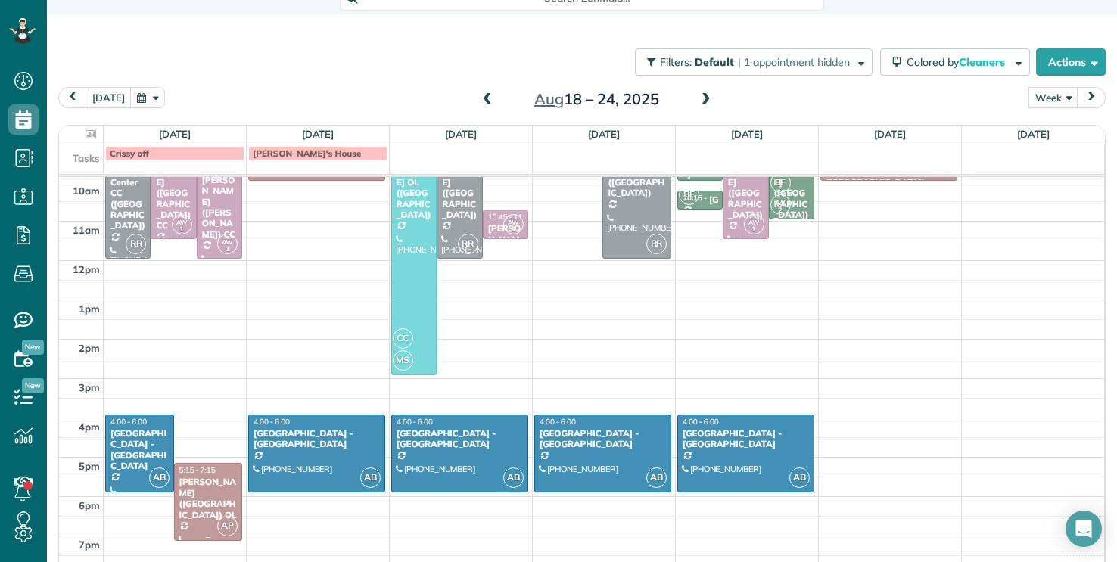
click at [226, 502] on div "[PERSON_NAME] ([GEOGRAPHIC_DATA]) OL" at bounding box center [209, 499] width 60 height 44
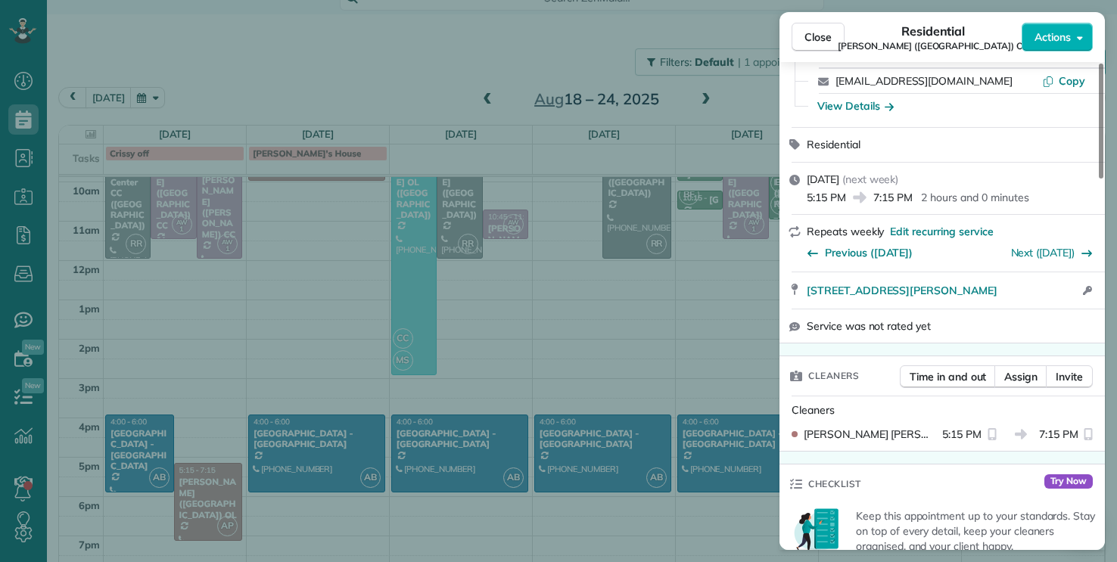
scroll to position [191, 0]
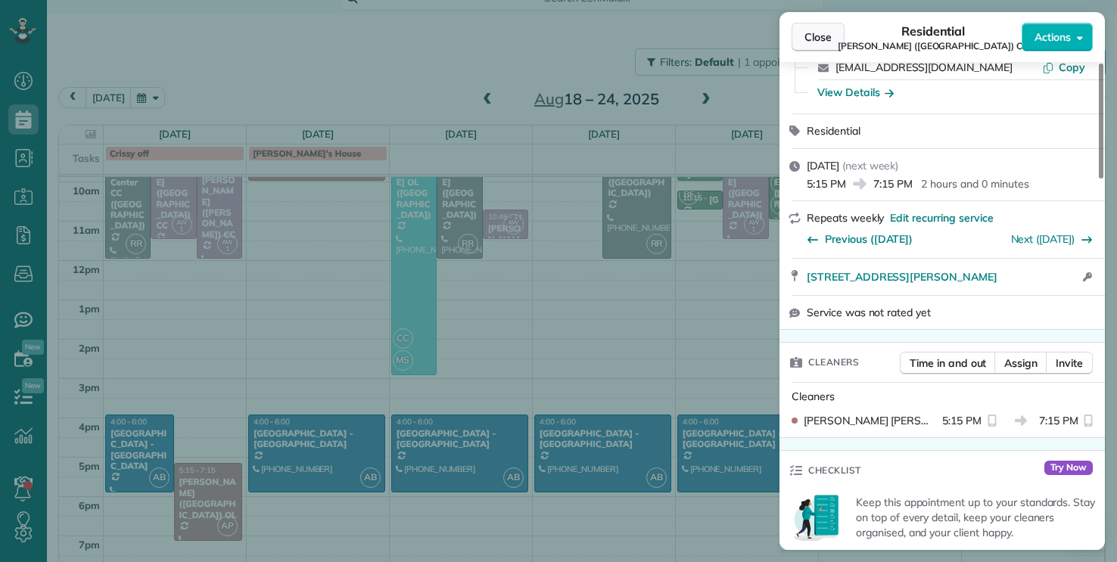
click at [558, 40] on span "Close" at bounding box center [817, 37] width 27 height 15
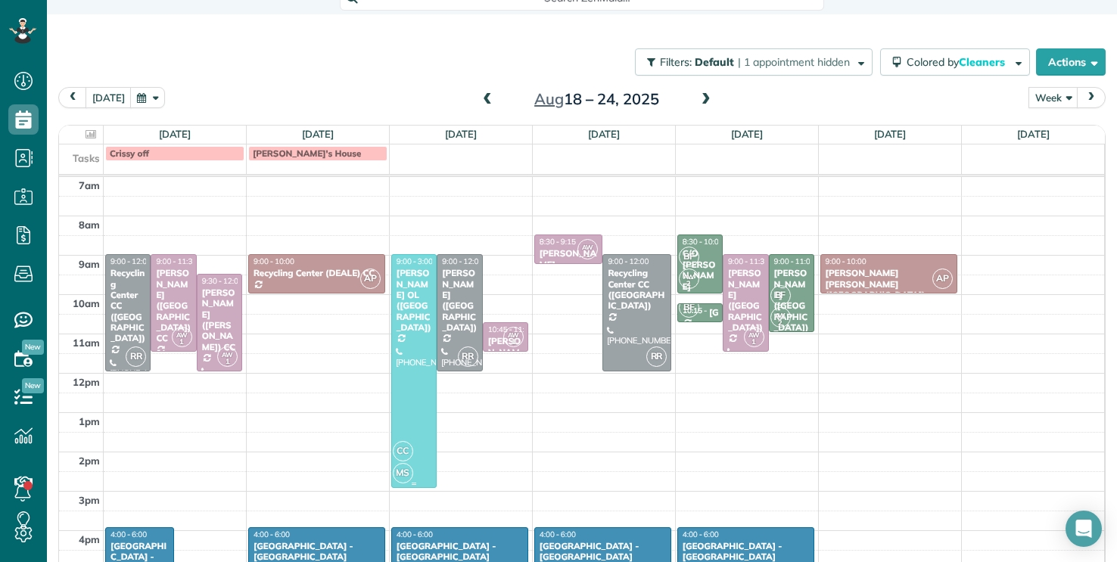
scroll to position [8, 0]
